Goal: Task Accomplishment & Management: Use online tool/utility

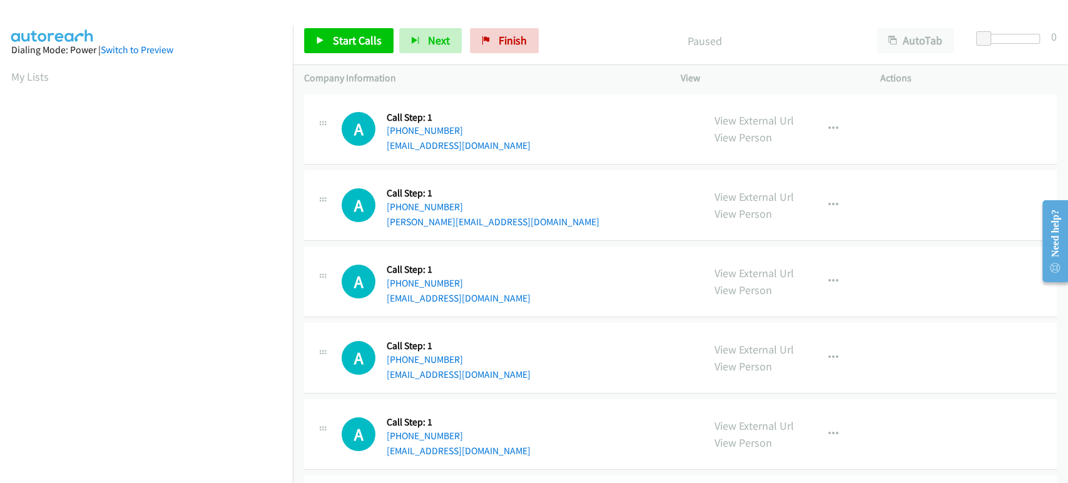
scroll to position [220, 0]
click at [345, 37] on span "Start Calls" at bounding box center [357, 40] width 49 height 14
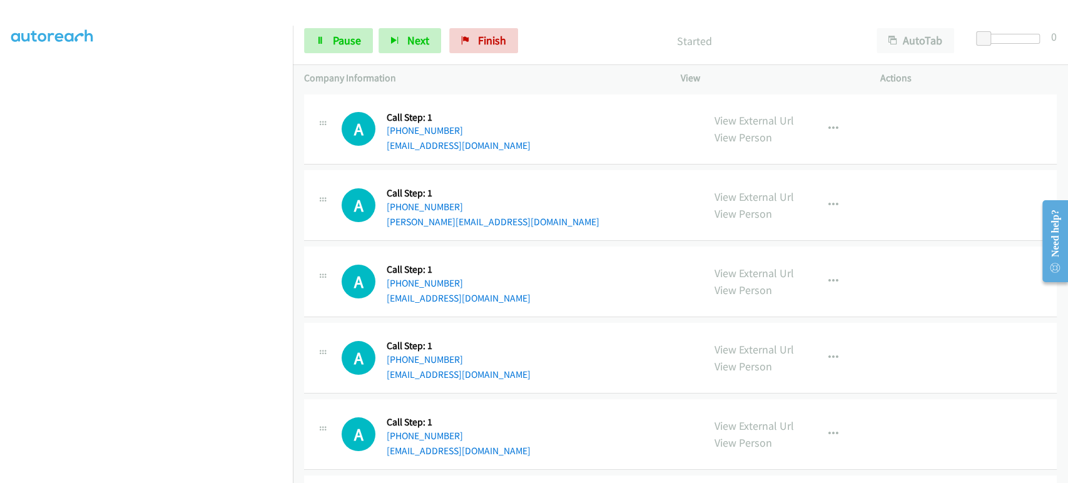
drag, startPoint x: 164, startPoint y: 477, endPoint x: 162, endPoint y: 469, distance: 8.3
click at [164, 472] on aside "Dialing Mode: Power | Switch to Preview My Lists" at bounding box center [146, 162] width 293 height 692
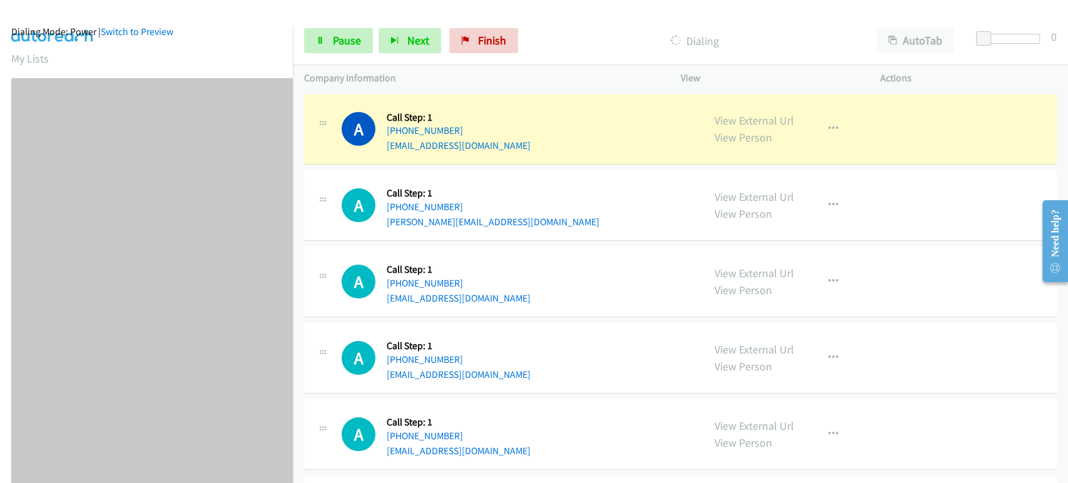
scroll to position [0, 0]
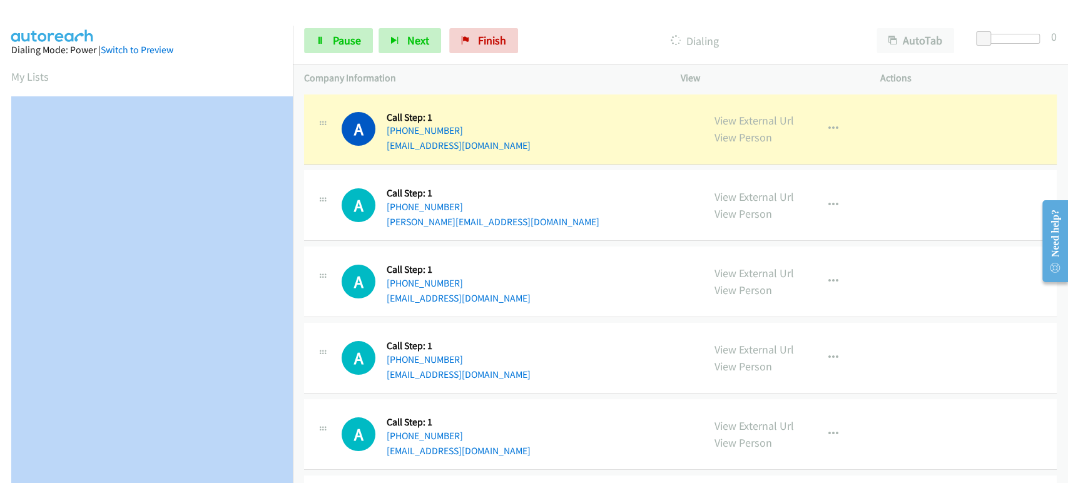
click at [156, 86] on aside "Dialing Mode: Power | Switch to Preview My Lists" at bounding box center [146, 372] width 293 height 692
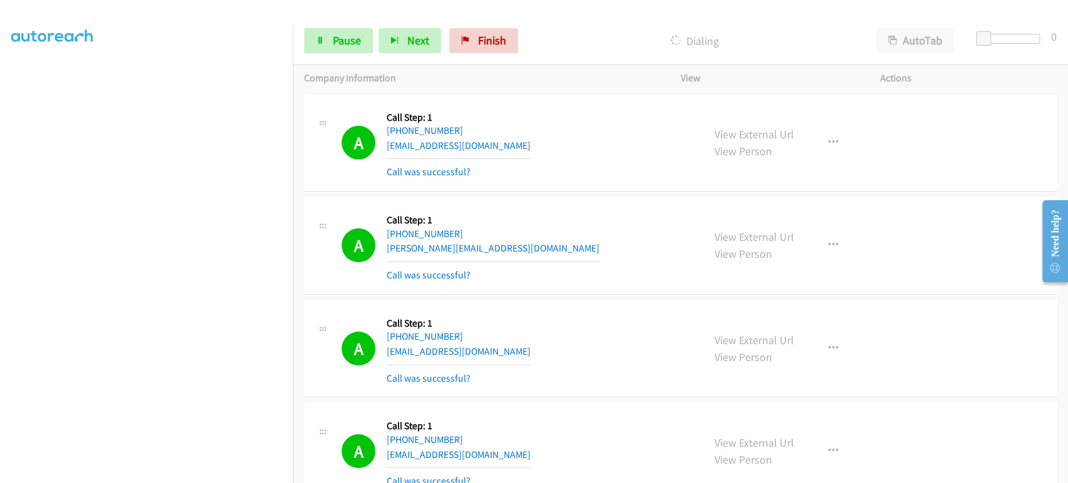
scroll to position [220, 0]
drag, startPoint x: 156, startPoint y: 470, endPoint x: 335, endPoint y: 275, distance: 265.2
click at [335, 275] on div "A Callback Scheduled Call Step: 1 America/Chicago +1 918-698-2522 doug.fletch0@…" at bounding box center [503, 245] width 377 height 74
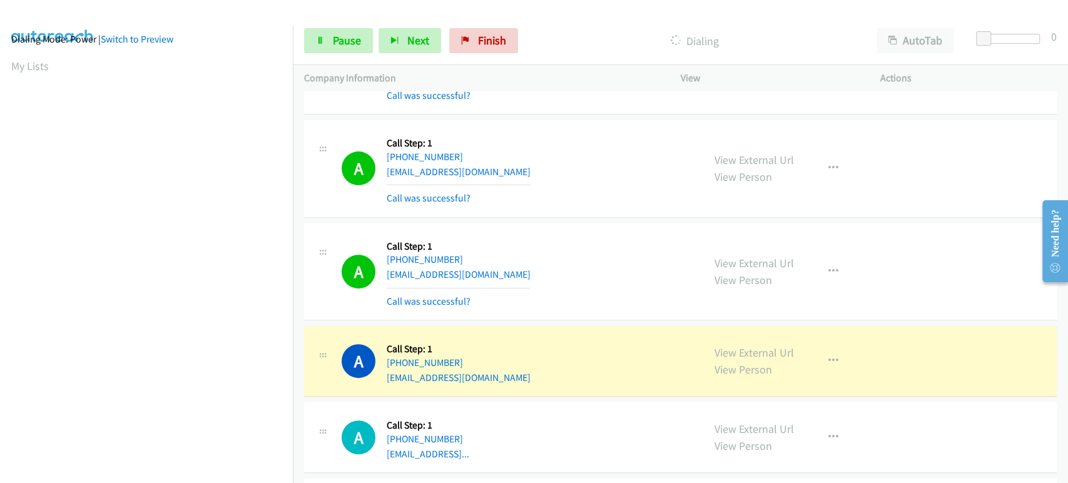
scroll to position [278, 0]
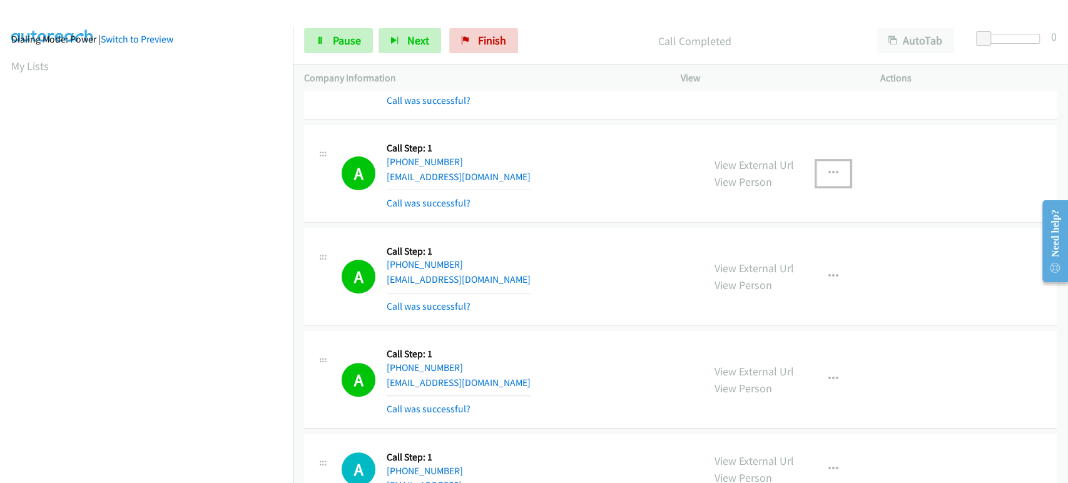
click at [828, 168] on icon "button" at bounding box center [833, 173] width 10 height 10
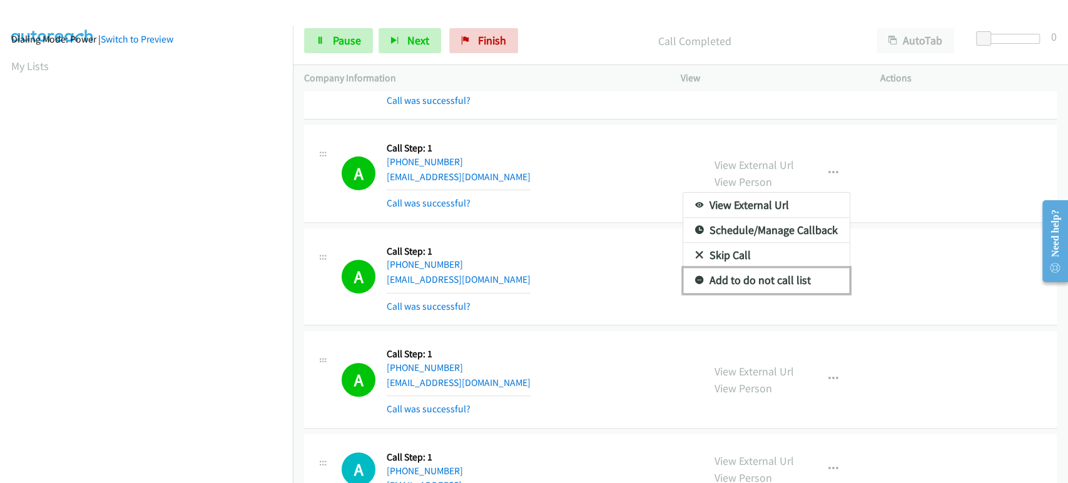
click at [784, 281] on link "Add to do not call list" at bounding box center [766, 280] width 166 height 25
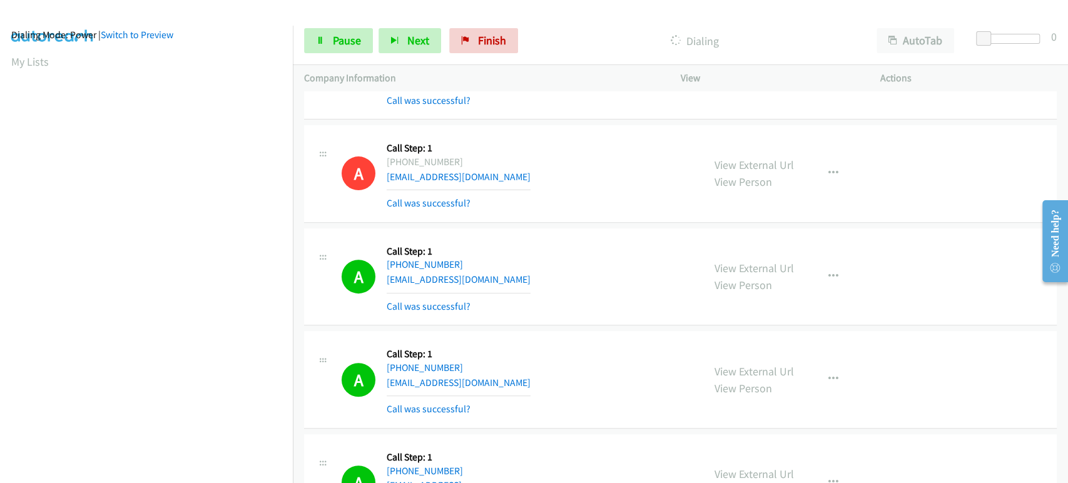
scroll to position [11, 0]
click at [345, 46] on span "Pause" at bounding box center [347, 40] width 28 height 14
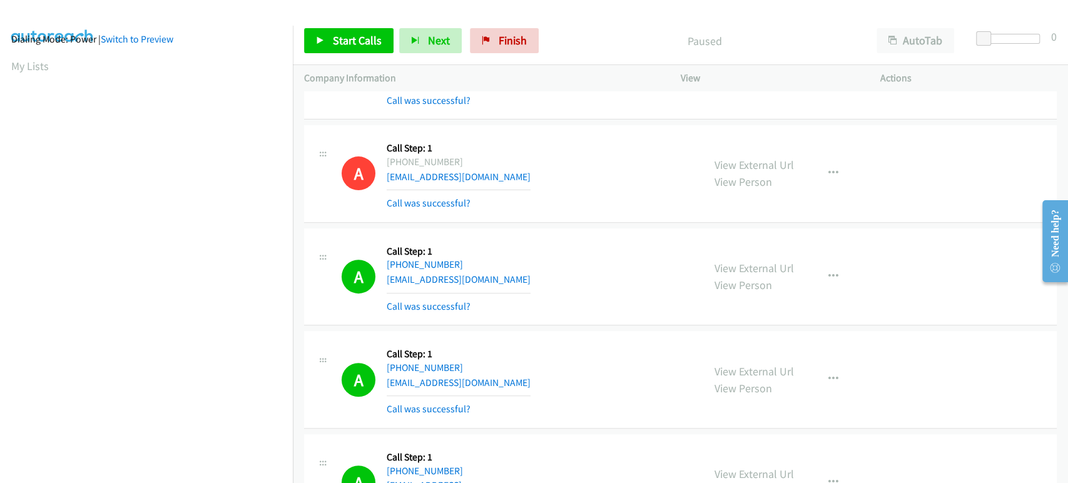
scroll to position [220, 0]
click at [349, 41] on span "Start Calls" at bounding box center [357, 40] width 49 height 14
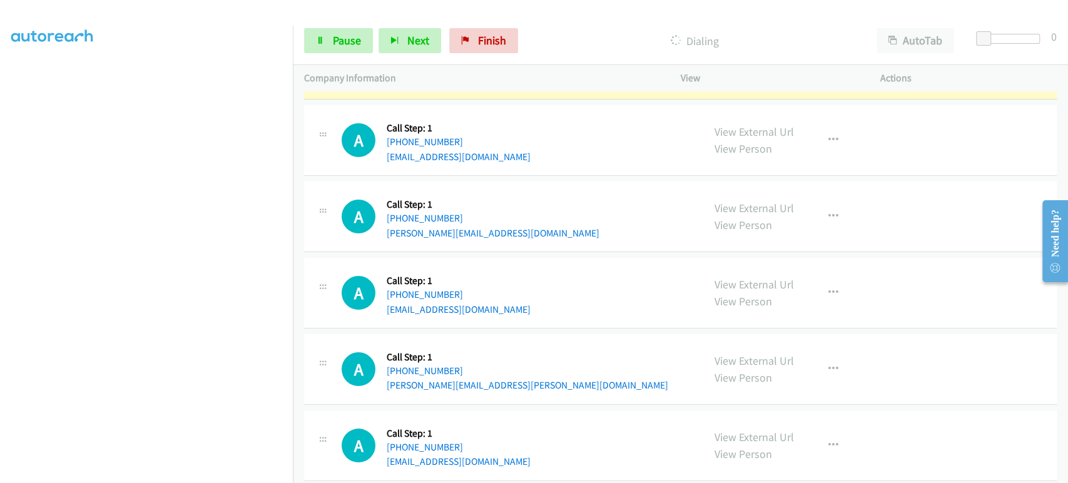
scroll to position [2919, 0]
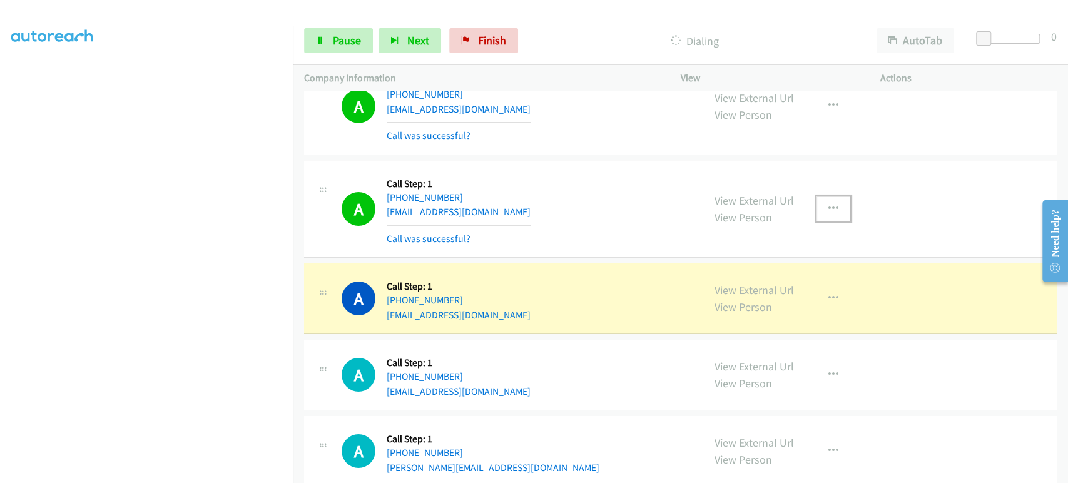
click at [828, 204] on icon "button" at bounding box center [833, 209] width 10 height 10
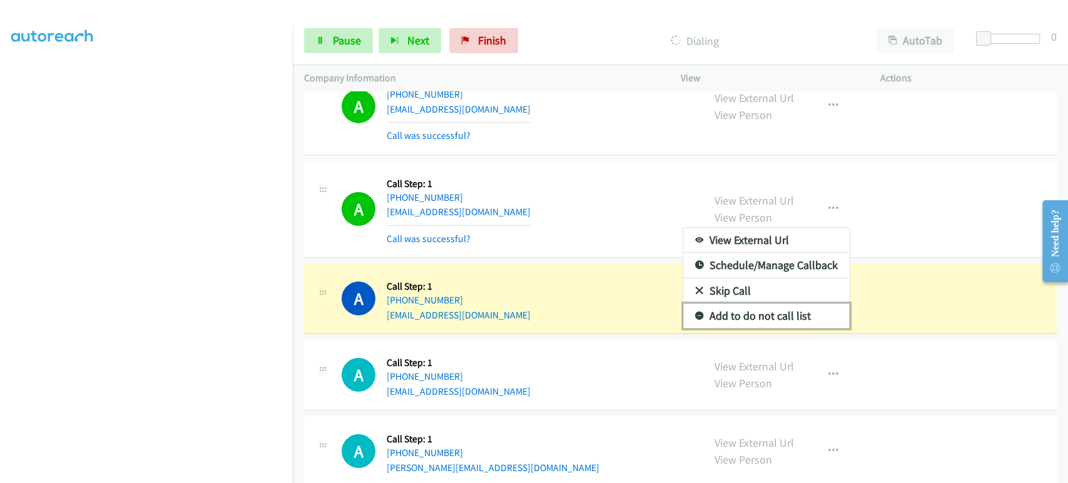
click at [751, 307] on link "Add to do not call list" at bounding box center [766, 315] width 166 height 25
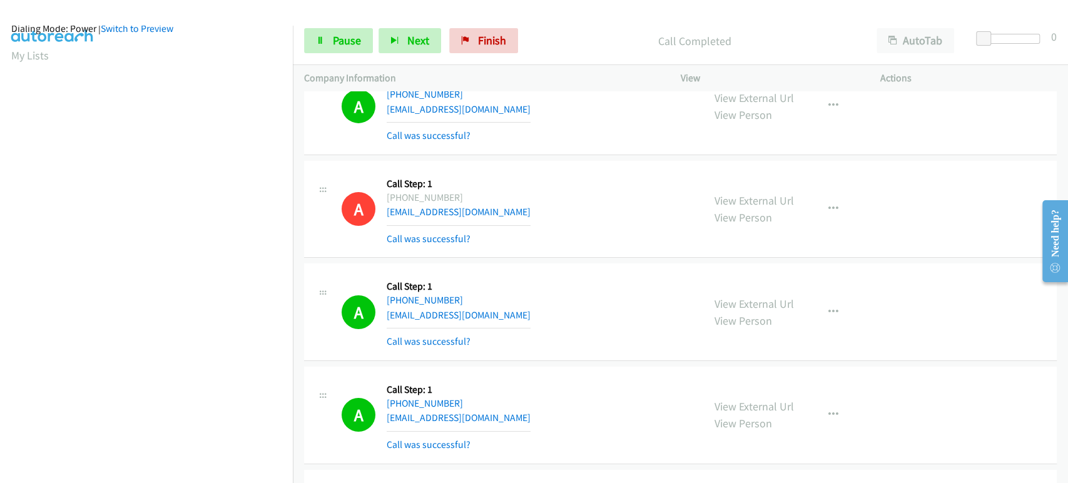
scroll to position [0, 0]
click at [407, 44] on span "Next" at bounding box center [418, 40] width 22 height 14
click at [409, 41] on span "Next" at bounding box center [418, 40] width 22 height 14
click at [358, 43] on span "Pause" at bounding box center [347, 40] width 28 height 14
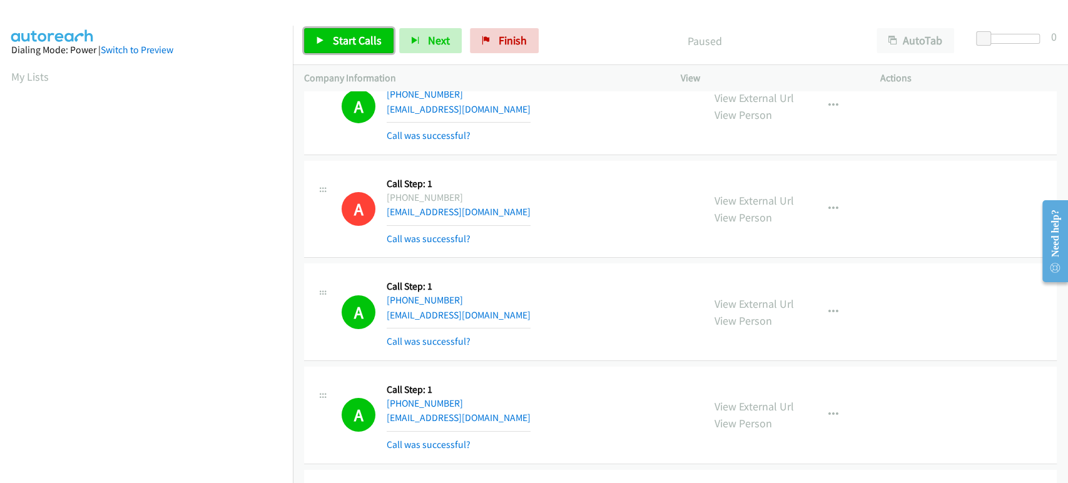
click at [333, 49] on link "Start Calls" at bounding box center [348, 40] width 89 height 25
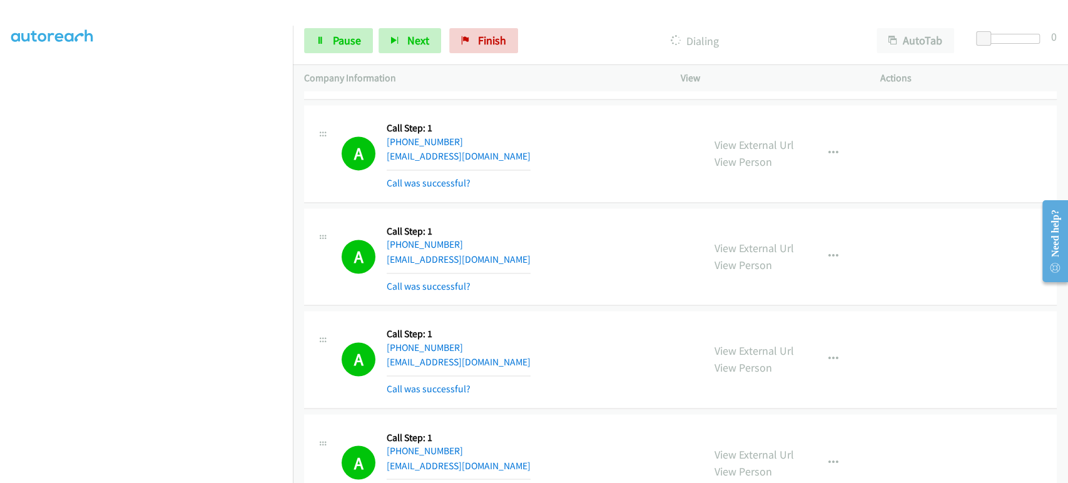
scroll to position [4587, 0]
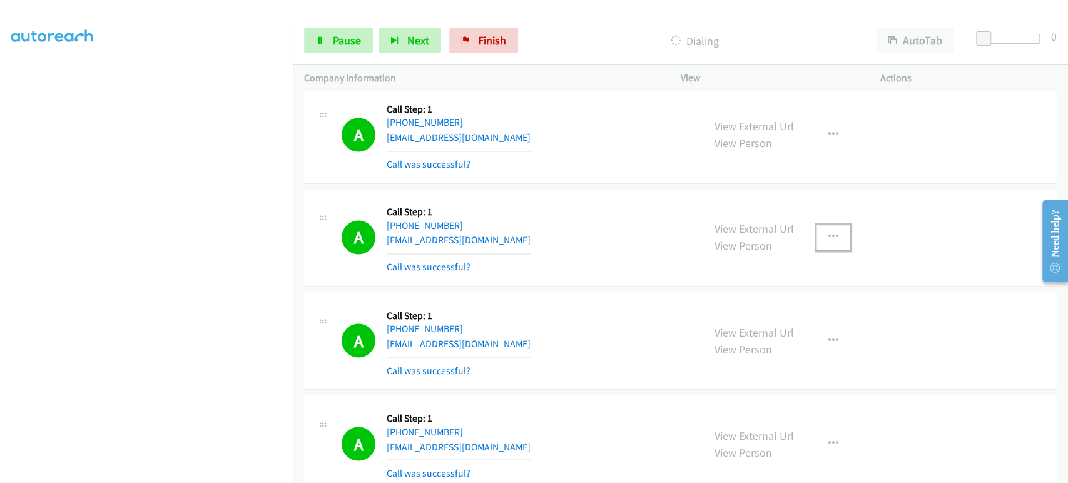
click at [831, 232] on icon "button" at bounding box center [833, 237] width 10 height 10
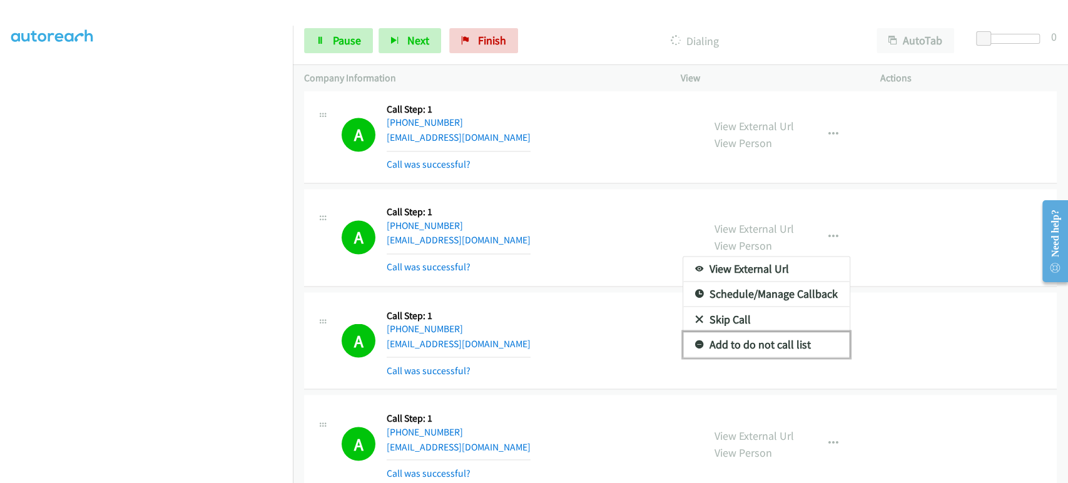
click at [781, 334] on link "Add to do not call list" at bounding box center [766, 344] width 166 height 25
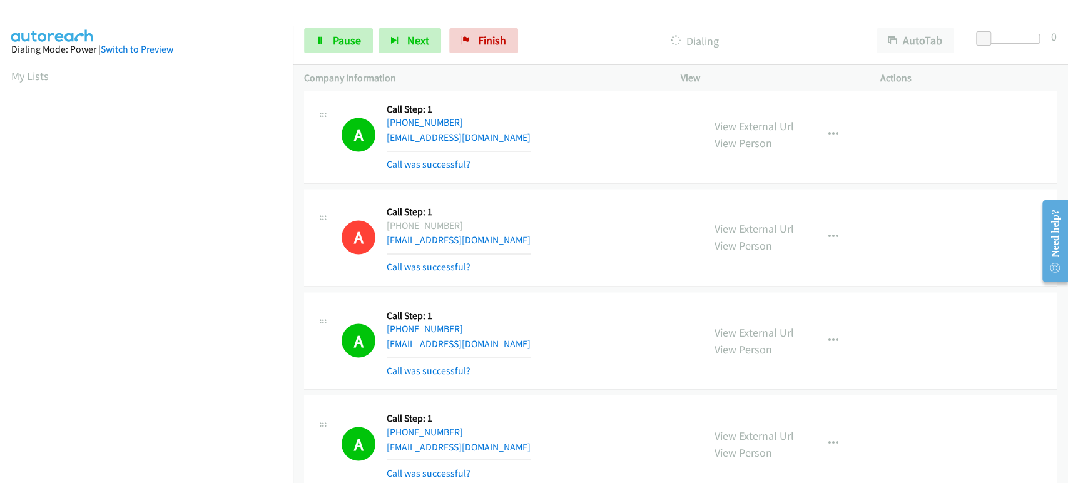
scroll to position [0, 0]
click at [400, 41] on button "Next" at bounding box center [409, 40] width 63 height 25
click at [332, 49] on link "Pause" at bounding box center [338, 40] width 69 height 25
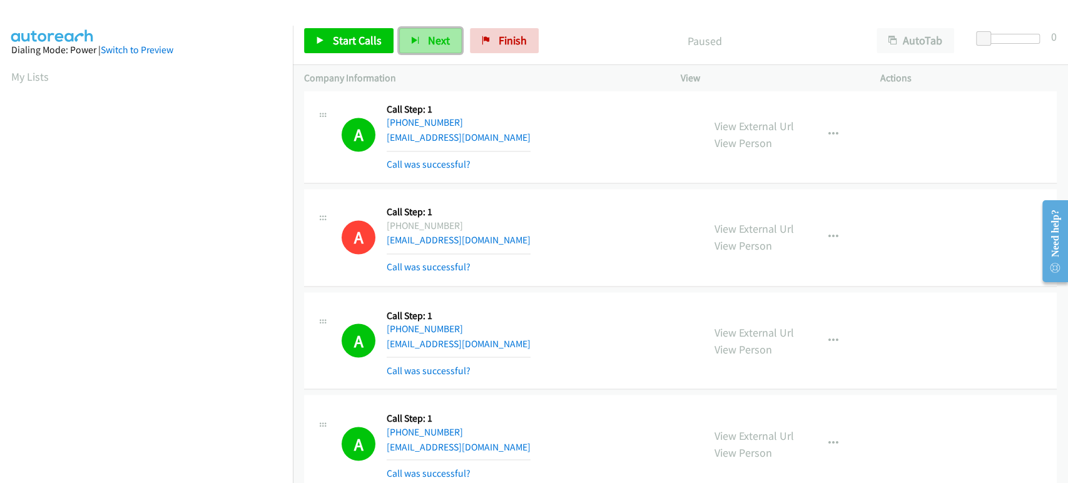
click at [422, 39] on button "Next" at bounding box center [430, 40] width 63 height 25
click at [328, 42] on link "Start Calls" at bounding box center [348, 40] width 89 height 25
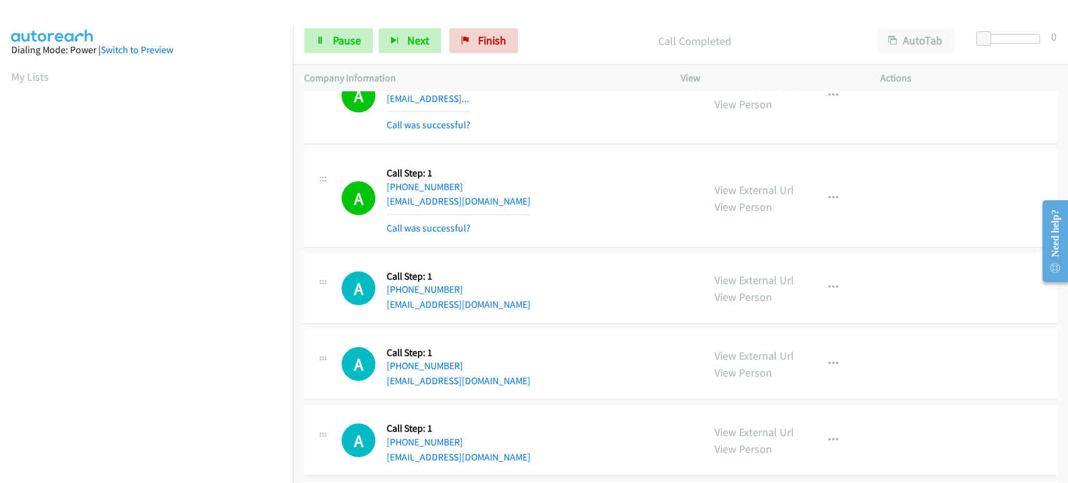
scroll to position [5421, 0]
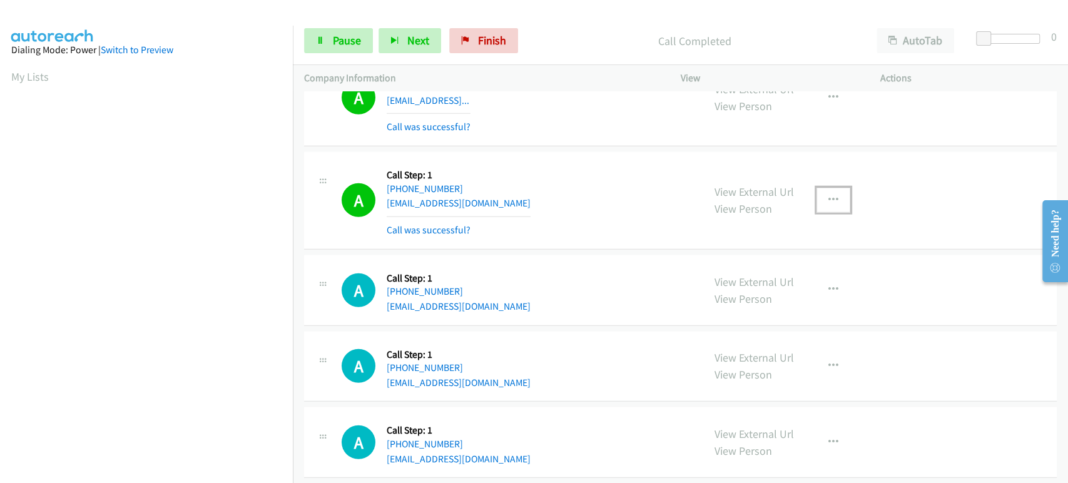
click at [829, 195] on icon "button" at bounding box center [833, 200] width 10 height 10
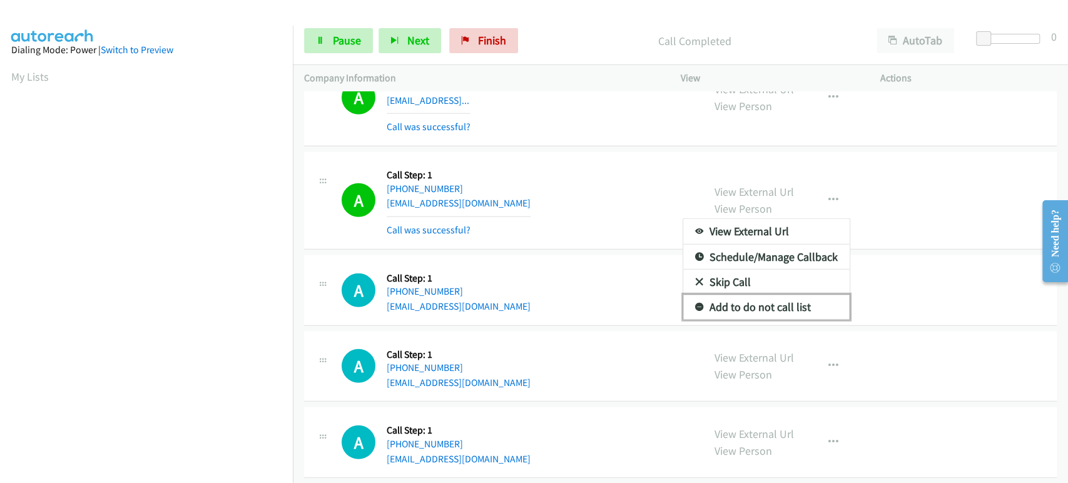
click at [791, 297] on link "Add to do not call list" at bounding box center [766, 307] width 166 height 25
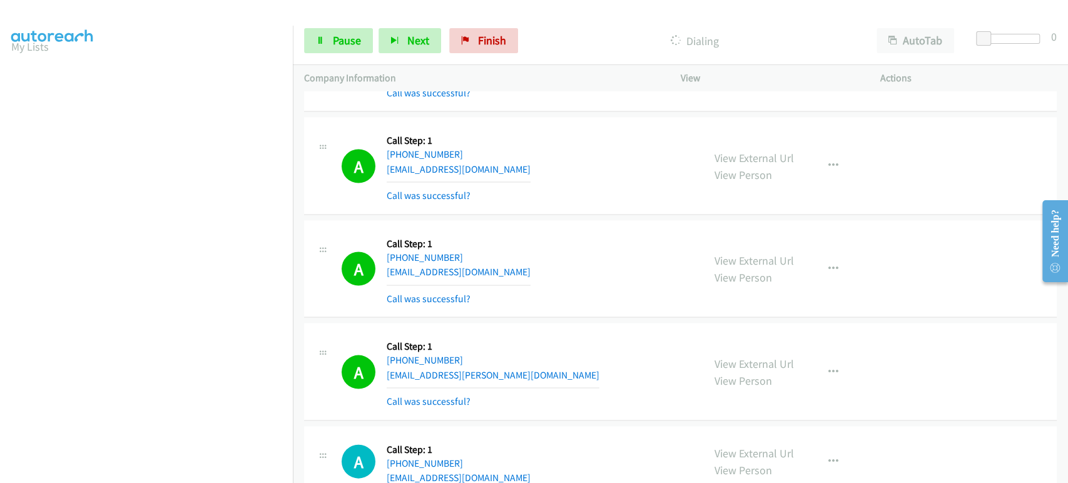
scroll to position [0, 0]
click at [335, 43] on span "Pause" at bounding box center [347, 40] width 28 height 14
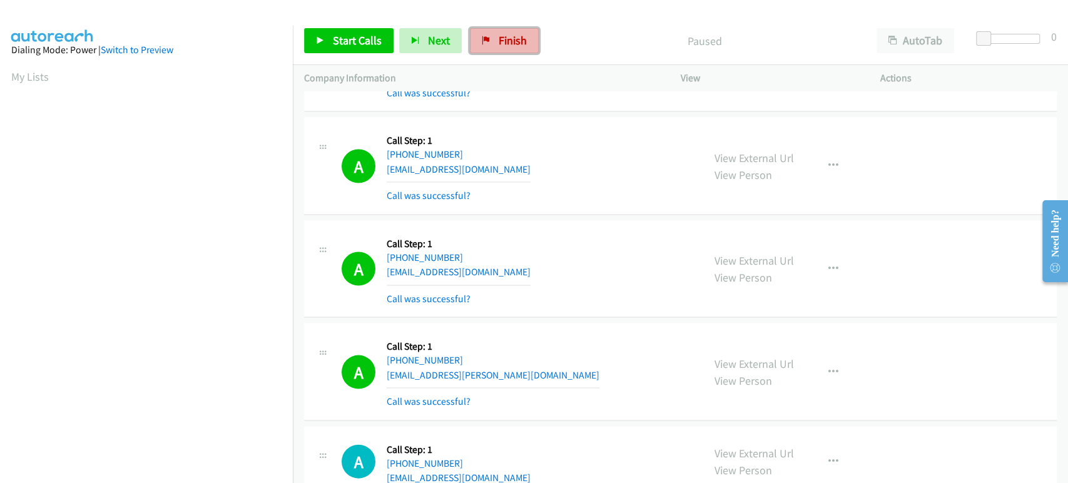
click at [485, 37] on icon at bounding box center [486, 41] width 9 height 9
click at [582, 46] on p "Paused" at bounding box center [704, 41] width 298 height 17
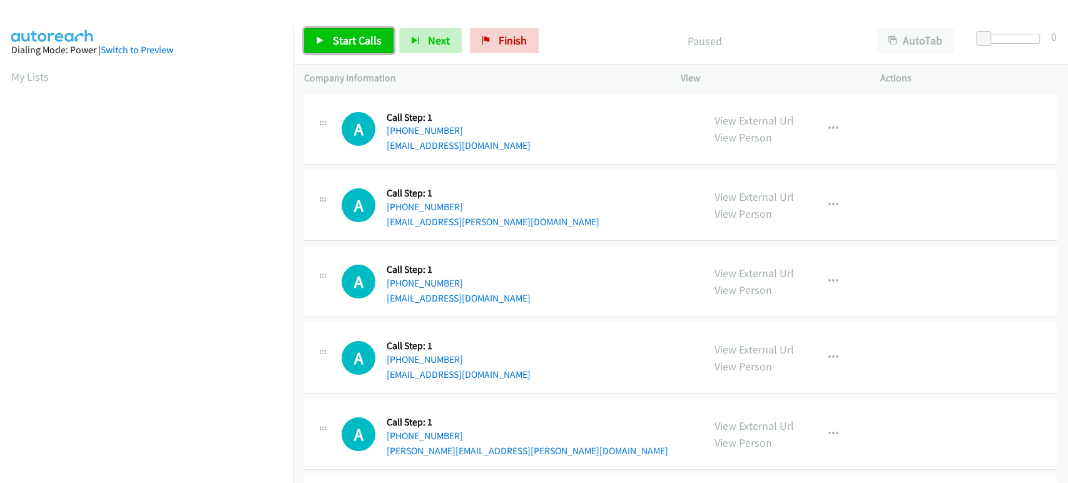
click at [338, 50] on link "Start Calls" at bounding box center [348, 40] width 89 height 25
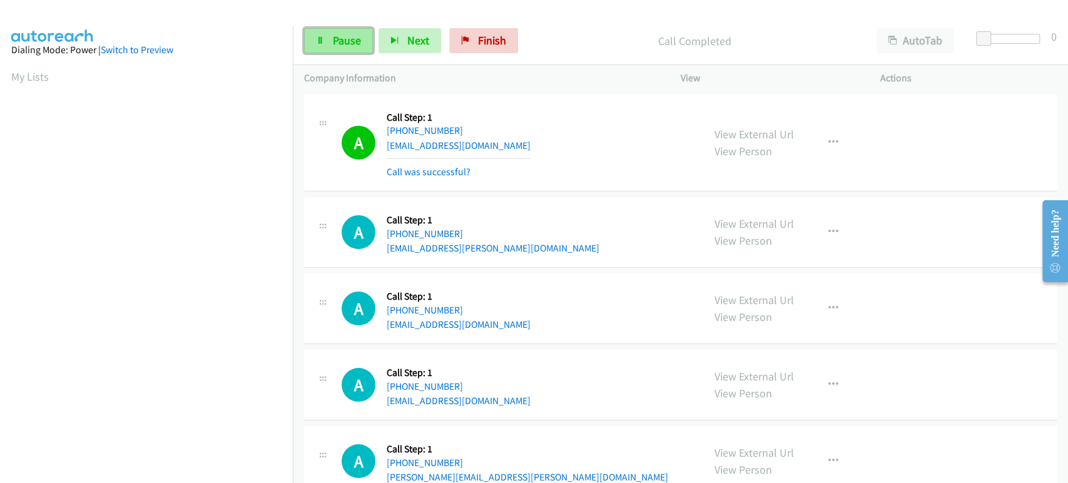
click at [323, 37] on icon at bounding box center [320, 41] width 9 height 9
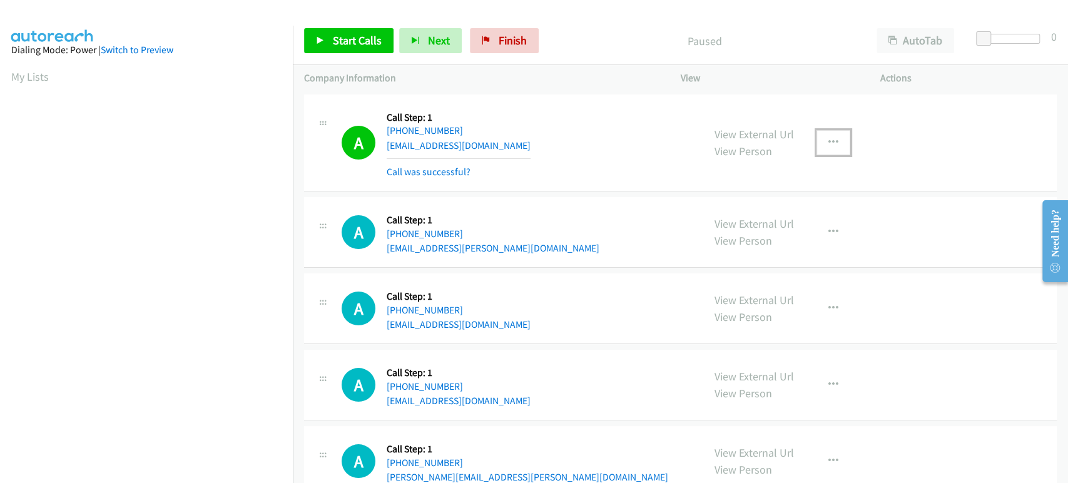
click at [828, 141] on icon "button" at bounding box center [833, 143] width 10 height 10
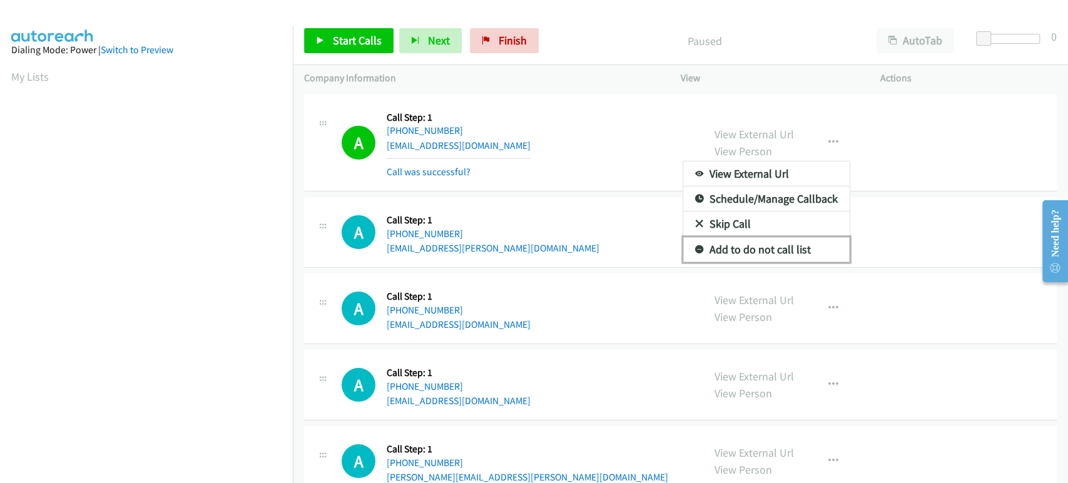
click at [724, 246] on link "Add to do not call list" at bounding box center [766, 249] width 166 height 25
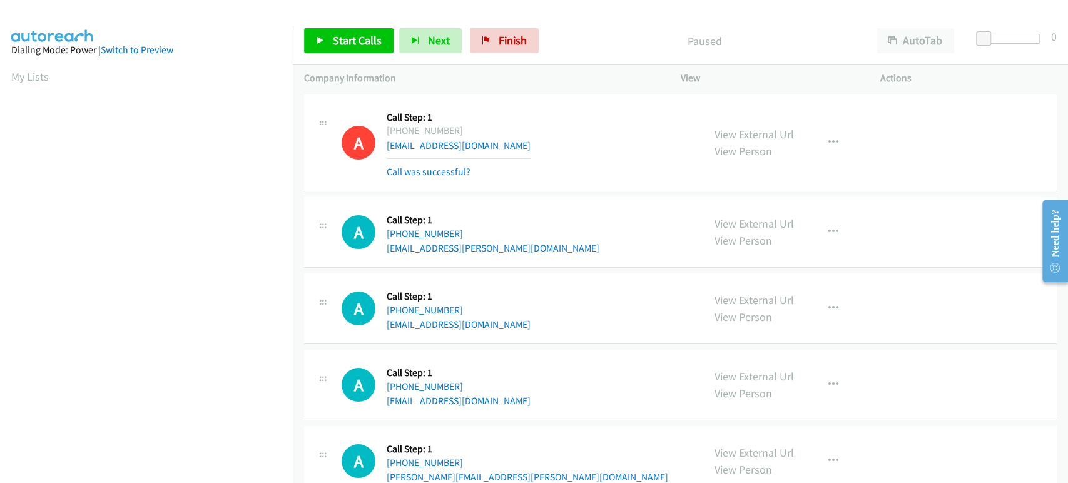
scroll to position [220, 0]
click at [331, 38] on link "Start Calls" at bounding box center [348, 40] width 89 height 25
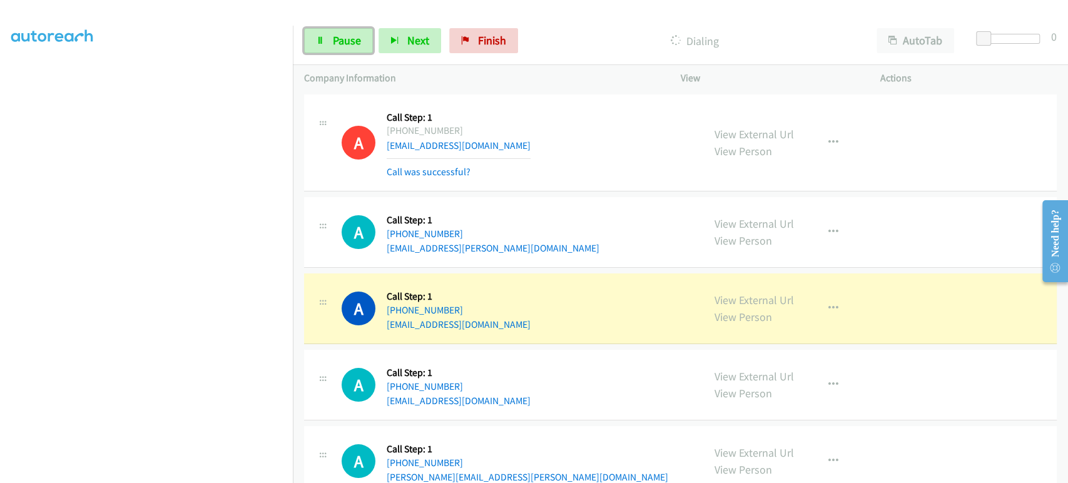
drag, startPoint x: 319, startPoint y: 39, endPoint x: 286, endPoint y: 49, distance: 34.0
click at [319, 39] on icon at bounding box center [320, 41] width 9 height 9
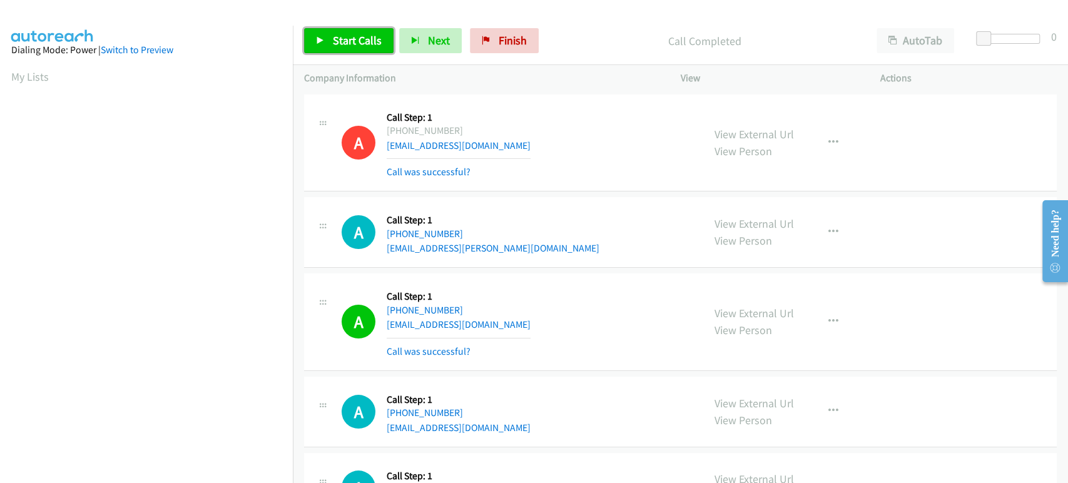
click at [358, 44] on span "Start Calls" at bounding box center [357, 40] width 49 height 14
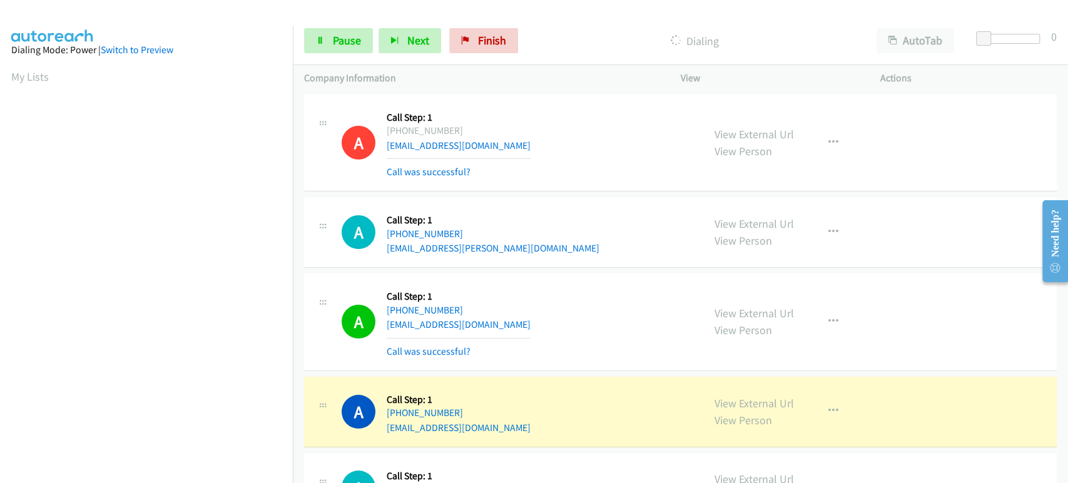
scroll to position [220, 0]
click at [335, 33] on link "Pause" at bounding box center [338, 40] width 69 height 25
